Goal: Use online tool/utility: Use online tool/utility

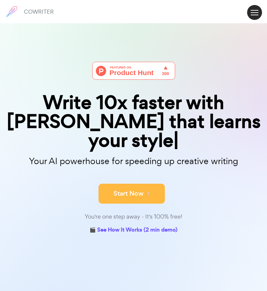
click at [157, 184] on button "Start Now" at bounding box center [132, 194] width 66 height 20
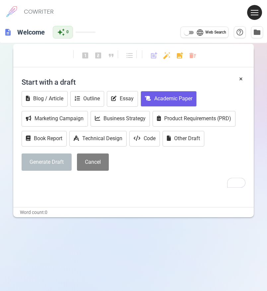
click at [164, 101] on button "Academic Paper" at bounding box center [169, 99] width 56 height 16
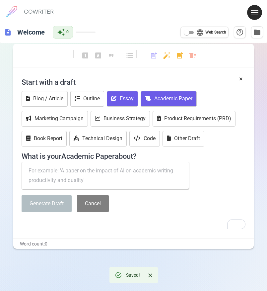
click at [129, 104] on button "Essay" at bounding box center [122, 99] width 31 height 16
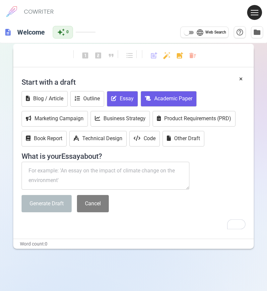
click at [161, 104] on button "Academic Paper" at bounding box center [169, 99] width 56 height 16
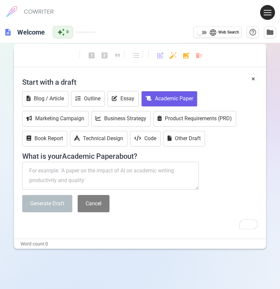
click at [62, 171] on textarea "To enrich screen reader interactions, please activate Accessibility in Grammarl…" at bounding box center [110, 176] width 177 height 28
paste textarea "lorem ips dolorsita consec adi elitse d eiu tem inc utlabor ETD Magnaa enimadmi…"
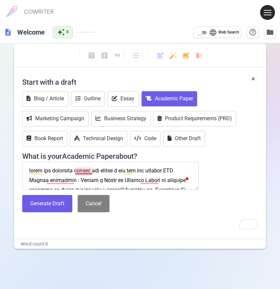
click at [83, 171] on textarea "To enrich screen reader interactions, please activate Accessibility in Grammarl…" at bounding box center [110, 176] width 177 height 28
click at [56, 179] on textarea "To enrich screen reader interactions, please activate Accessibility in Grammarl…" at bounding box center [110, 176] width 177 height 28
click at [132, 171] on textarea "To enrich screen reader interactions, please activate Accessibility in Grammarl…" at bounding box center [110, 176] width 177 height 28
click at [133, 171] on textarea "To enrich screen reader interactions, please activate Accessibility in Grammarl…" at bounding box center [110, 176] width 177 height 28
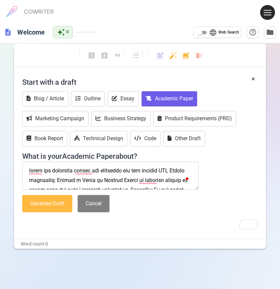
type textarea "lorem ips dolorsita consec adi elitseddo eiu tem incidid UTL Etdolo magnaaliq: …"
click at [56, 203] on button "Generate Draft" at bounding box center [47, 204] width 50 height 18
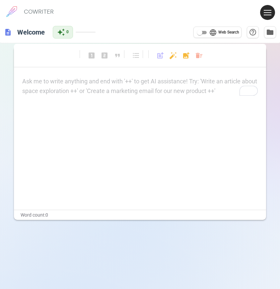
click at [68, 176] on div "Ask me to write anything and end with '++' to get AI assistance! Try: 'Write an…" at bounding box center [140, 143] width 252 height 133
click at [97, 83] on p "Ask me to write anything and end with '++' to get AI assistance! Try: 'Write an…" at bounding box center [140, 82] width 236 height 10
click at [83, 111] on div "Ask me to write anything and end with '++' to get AI assistance! Try: 'Write an…" at bounding box center [140, 143] width 252 height 133
click at [50, 82] on p "Ask me to write anything and end with '++' to get AI assistance! Try: 'Write an…" at bounding box center [140, 82] width 236 height 10
click at [96, 115] on div "Ask me to write anything and end with '++' to get AI assistance! Try: 'Write an…" at bounding box center [140, 143] width 252 height 133
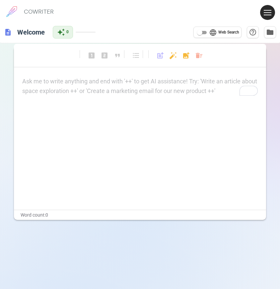
click at [67, 82] on p "Ask me to write anything and end with '++' to get AI assistance! Try: 'Write an…" at bounding box center [140, 82] width 236 height 10
click at [107, 85] on p "Ask me to write anything and end with '++' to get AI assistance! Try: 'Write an…" at bounding box center [140, 82] width 236 height 10
paste div "To enrich screen reader interactions, please activate Accessibility in Grammarl…"
